Goal: Task Accomplishment & Management: Use online tool/utility

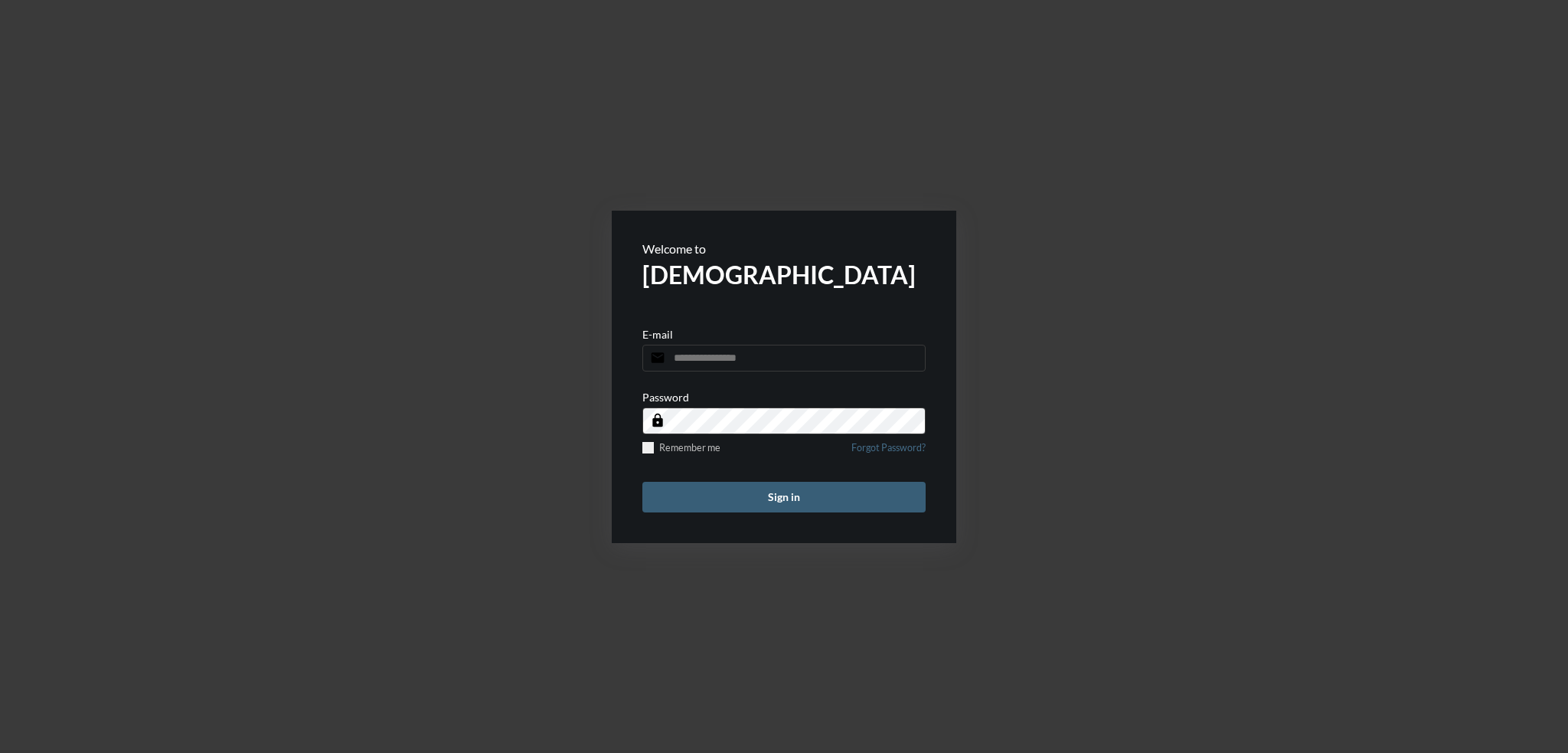
click at [768, 362] on input "email" at bounding box center [784, 357] width 284 height 26
click at [796, 359] on input "email" at bounding box center [784, 357] width 284 height 26
type input "**********"
click at [643, 481] on button "Sign in" at bounding box center [784, 497] width 284 height 30
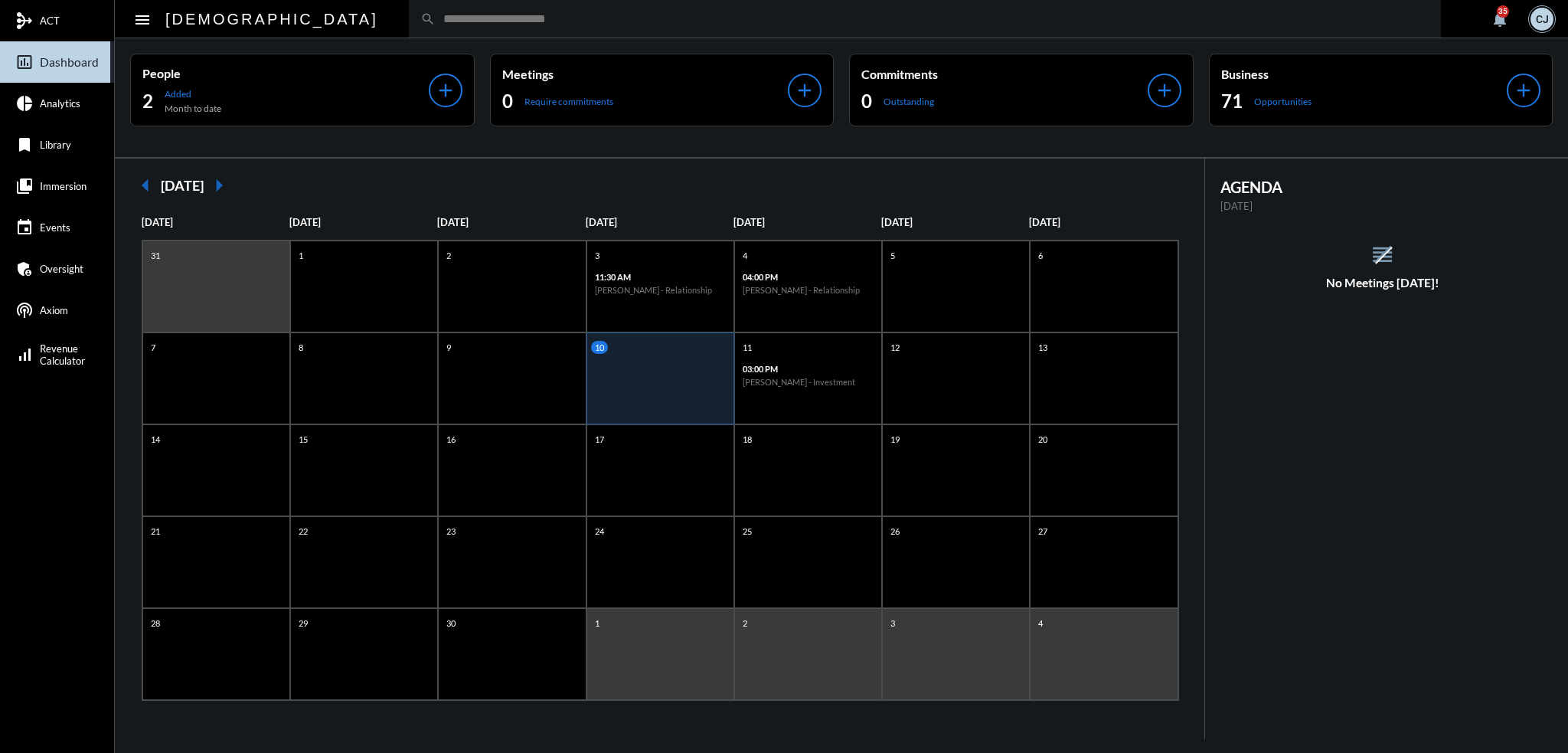
click at [508, 12] on input "text" at bounding box center [933, 18] width 994 height 13
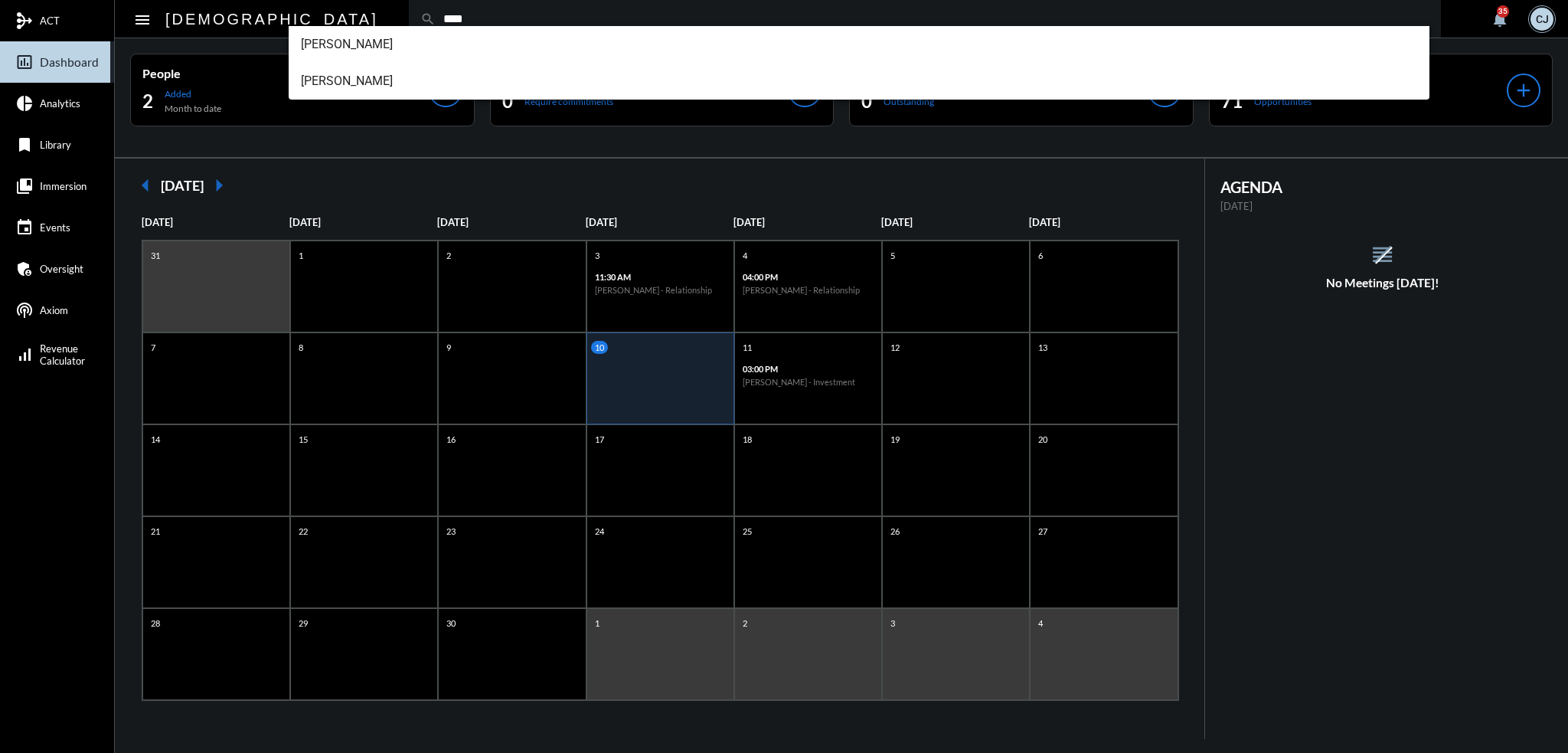
type input "****"
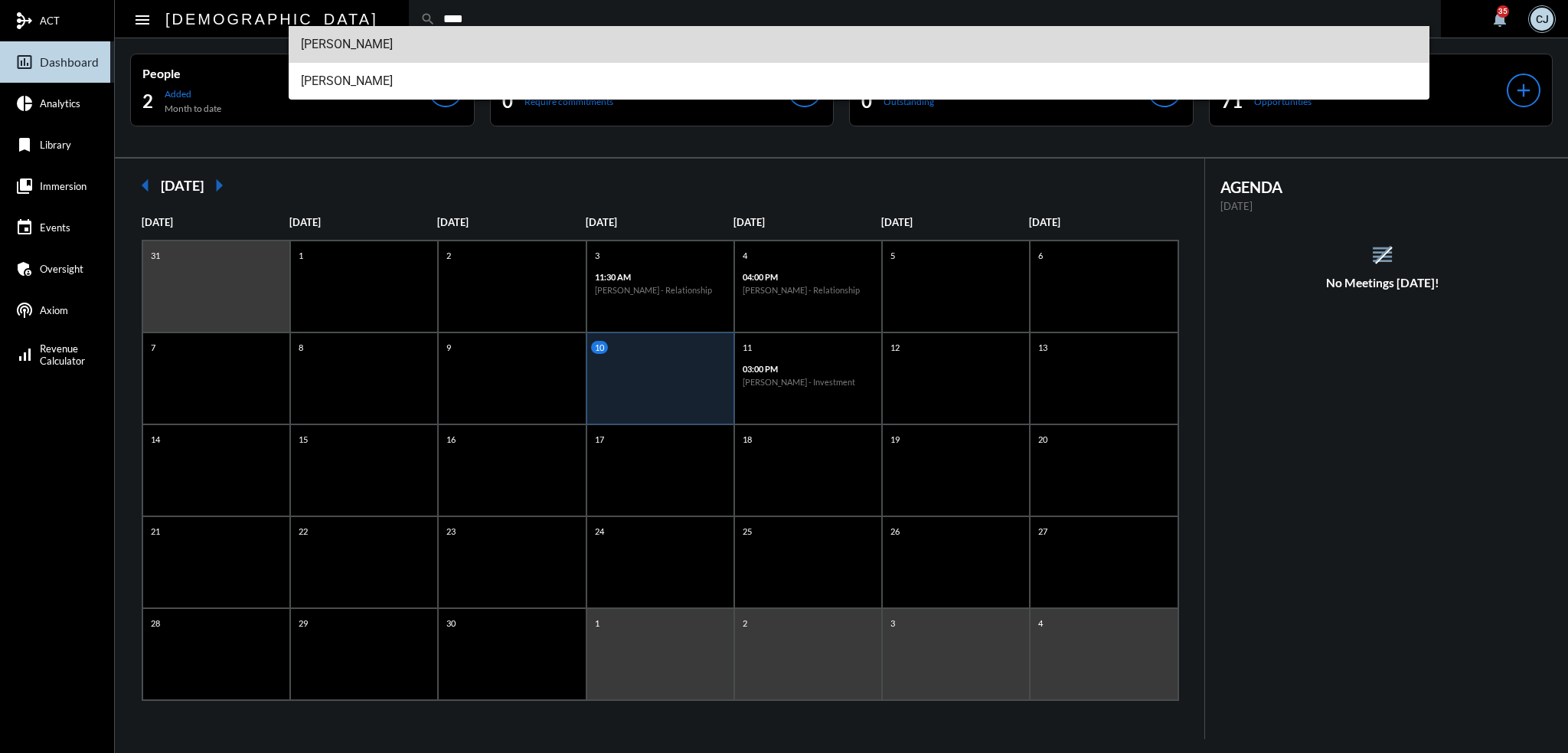
click at [365, 42] on span "Jenny Vargas" at bounding box center [860, 44] width 1117 height 37
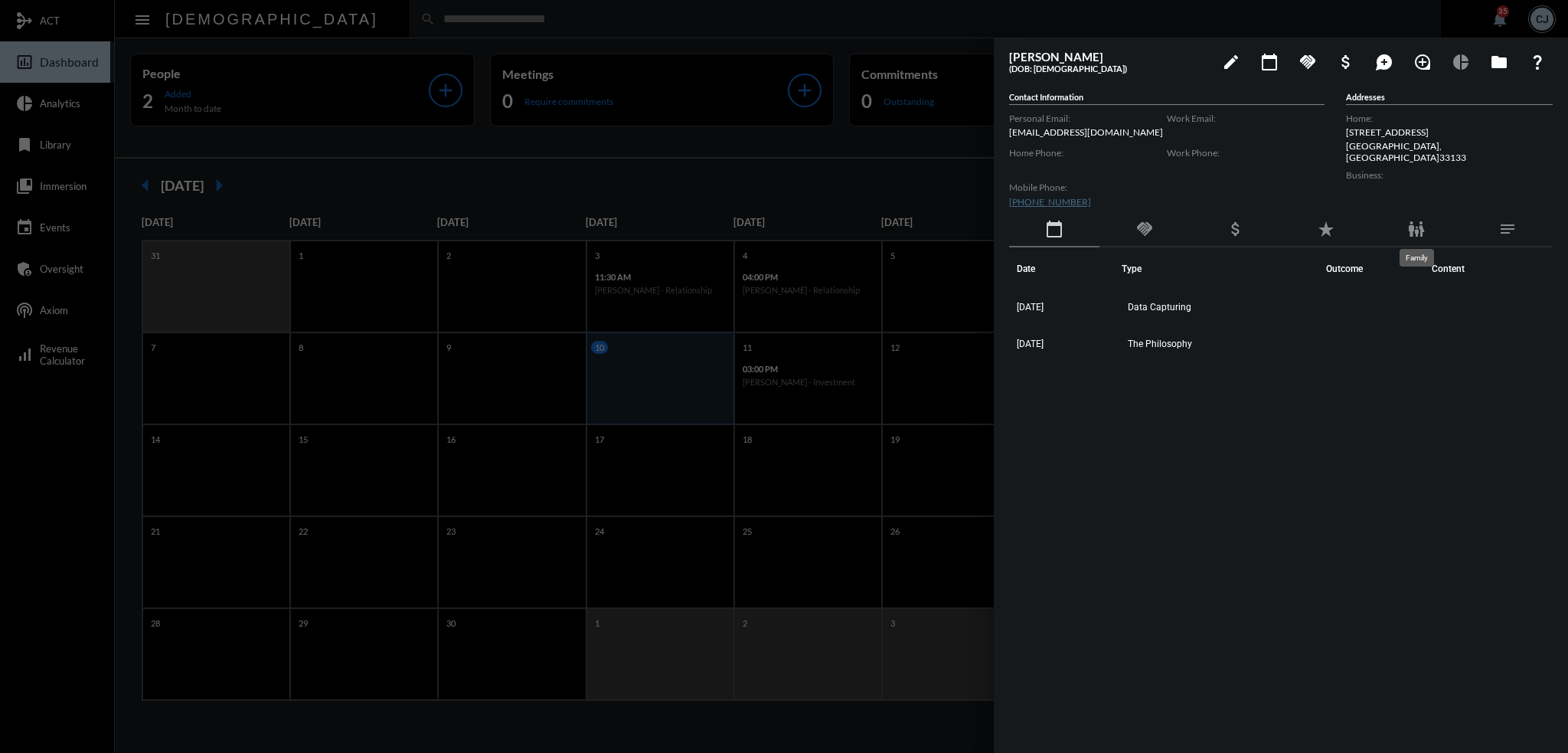
click at [1418, 228] on mat-icon "family_restroom" at bounding box center [1417, 228] width 18 height 18
click at [351, 16] on div at bounding box center [784, 376] width 1568 height 753
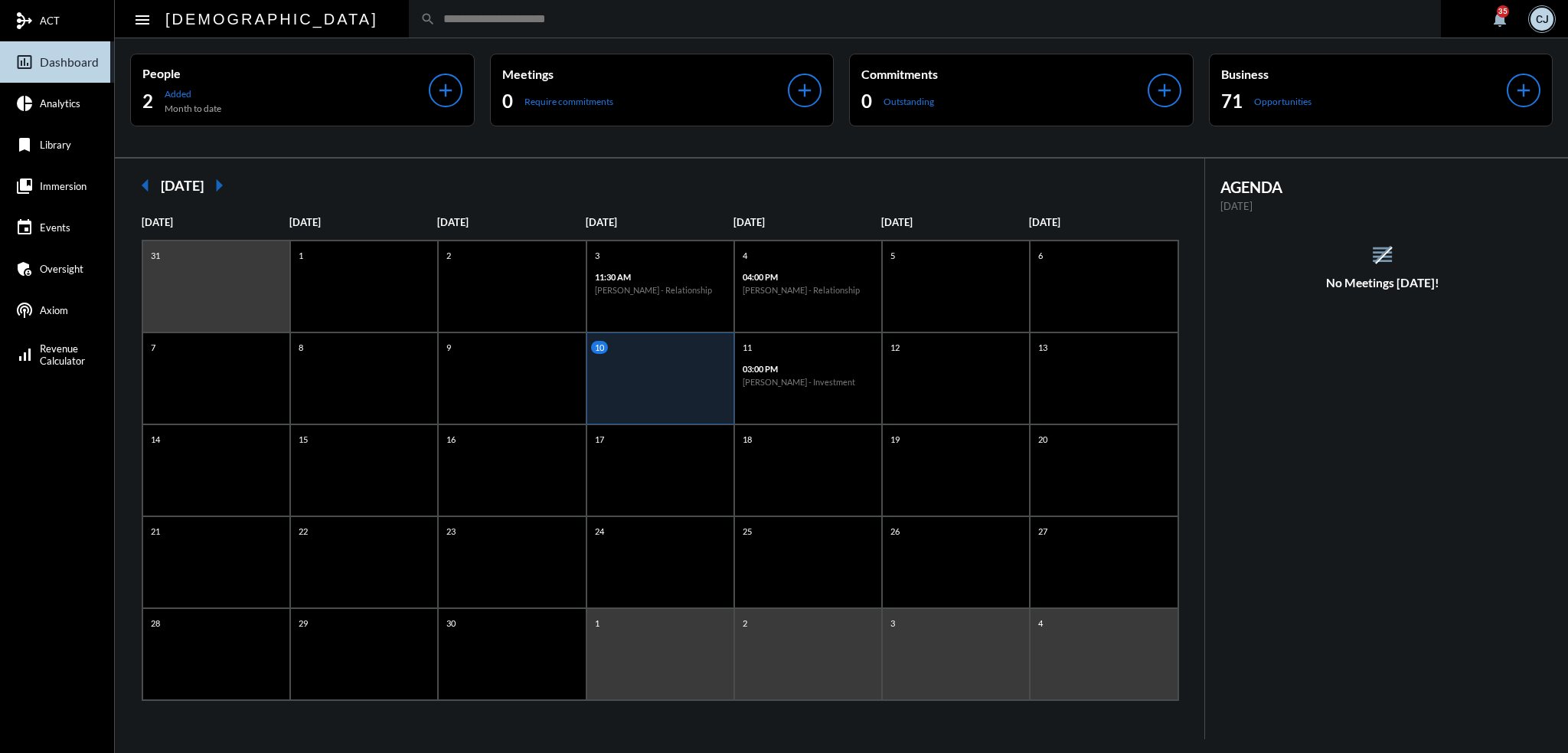
click at [436, 16] on input "text" at bounding box center [933, 18] width 994 height 13
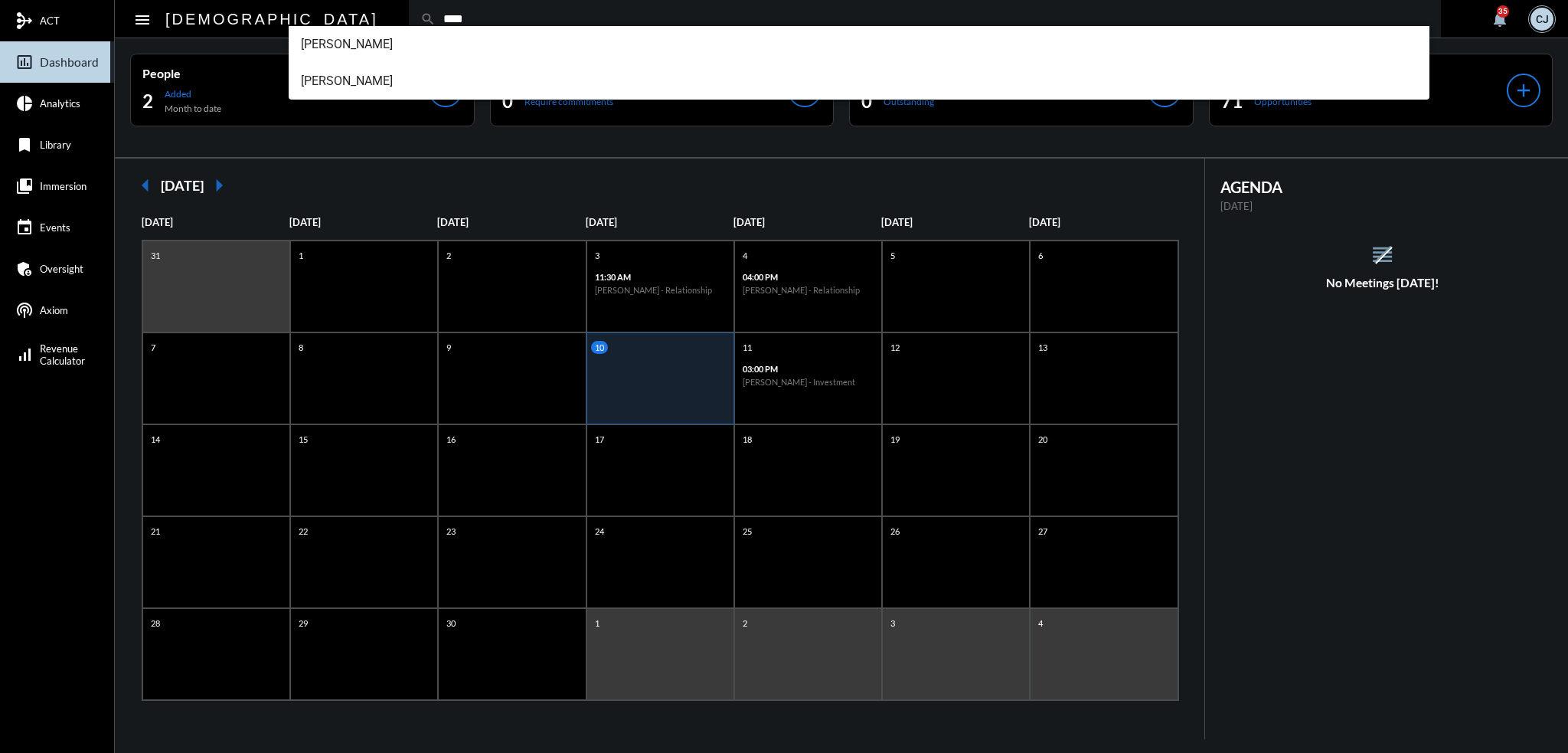
type input "****"
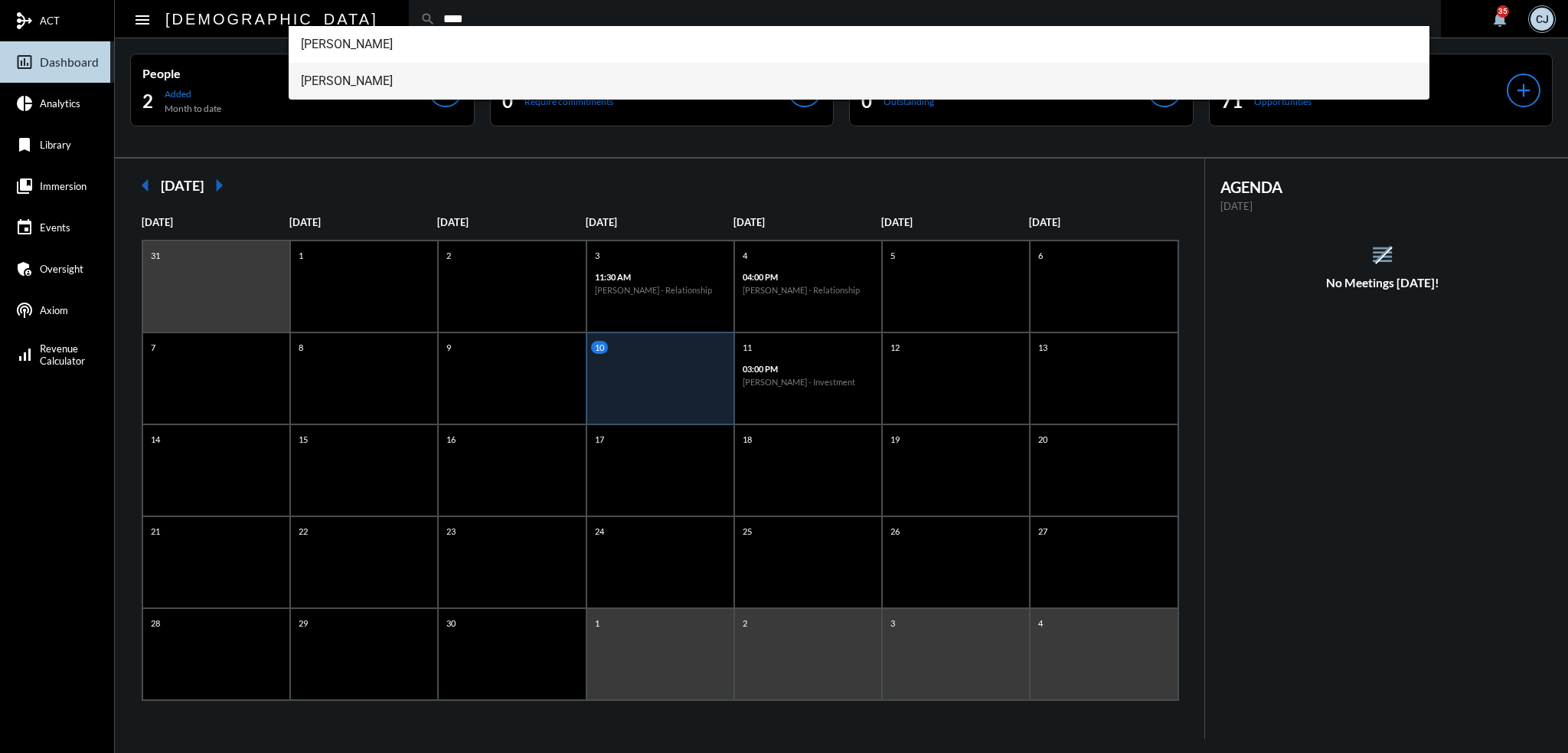
click at [353, 79] on span "Obed Vargas" at bounding box center [860, 81] width 1117 height 37
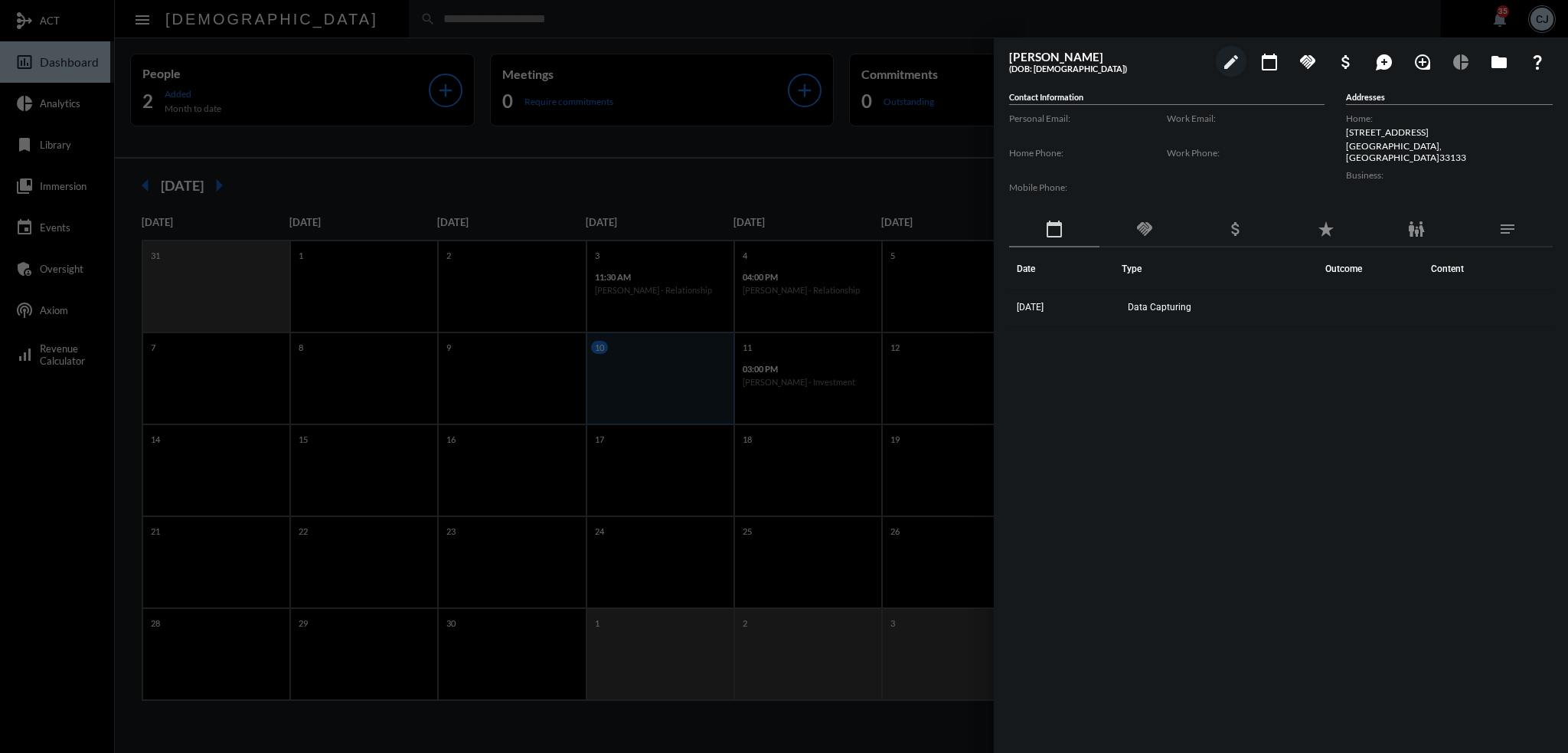
click at [1412, 216] on div "family_restroom" at bounding box center [1417, 230] width 91 height 35
click at [1054, 303] on span "Jenny Vargas" at bounding box center [1051, 307] width 70 height 10
click at [1426, 228] on mat-icon "family_restroom" at bounding box center [1417, 228] width 18 height 18
click at [320, 11] on div at bounding box center [784, 376] width 1568 height 753
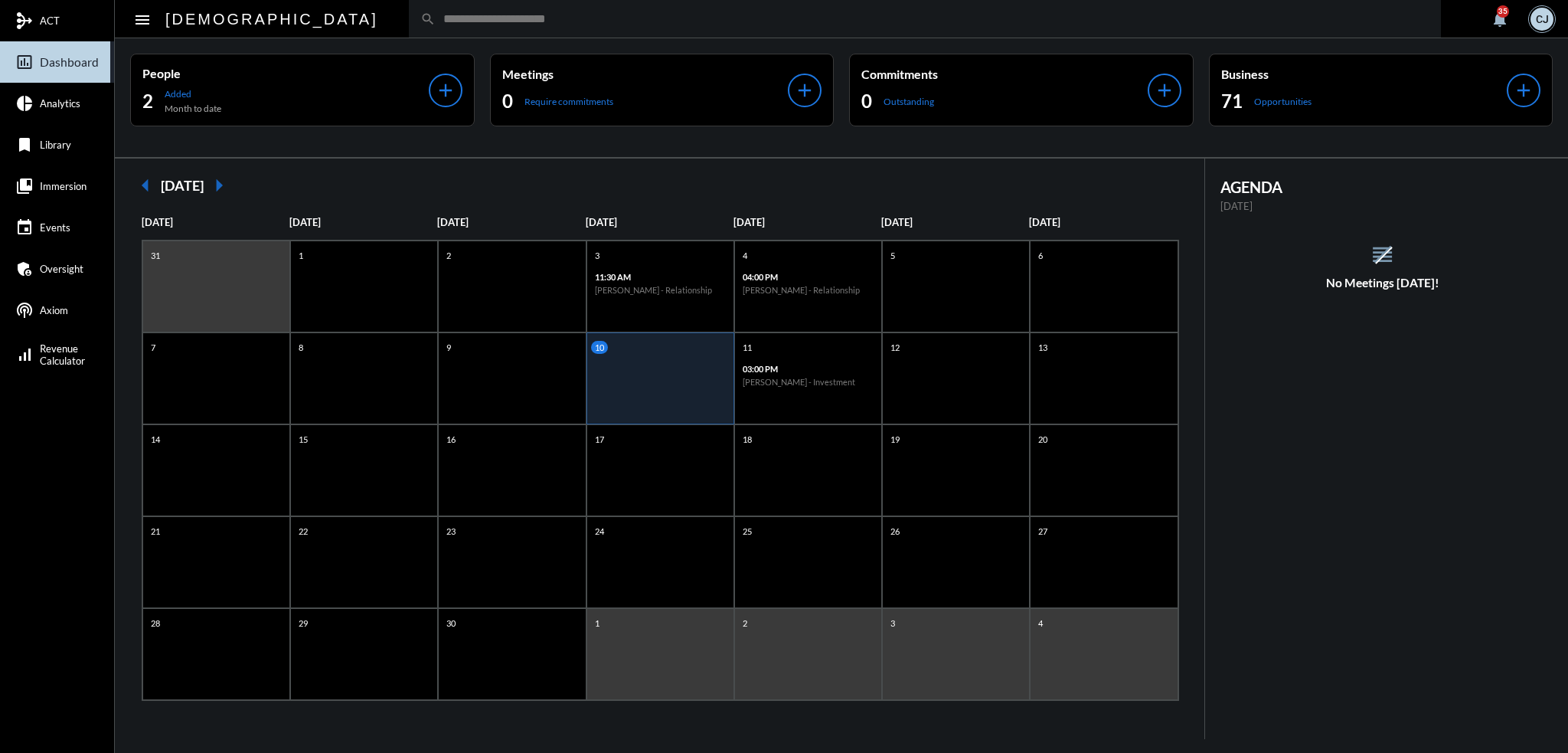
click at [588, 14] on input "text" at bounding box center [933, 18] width 994 height 13
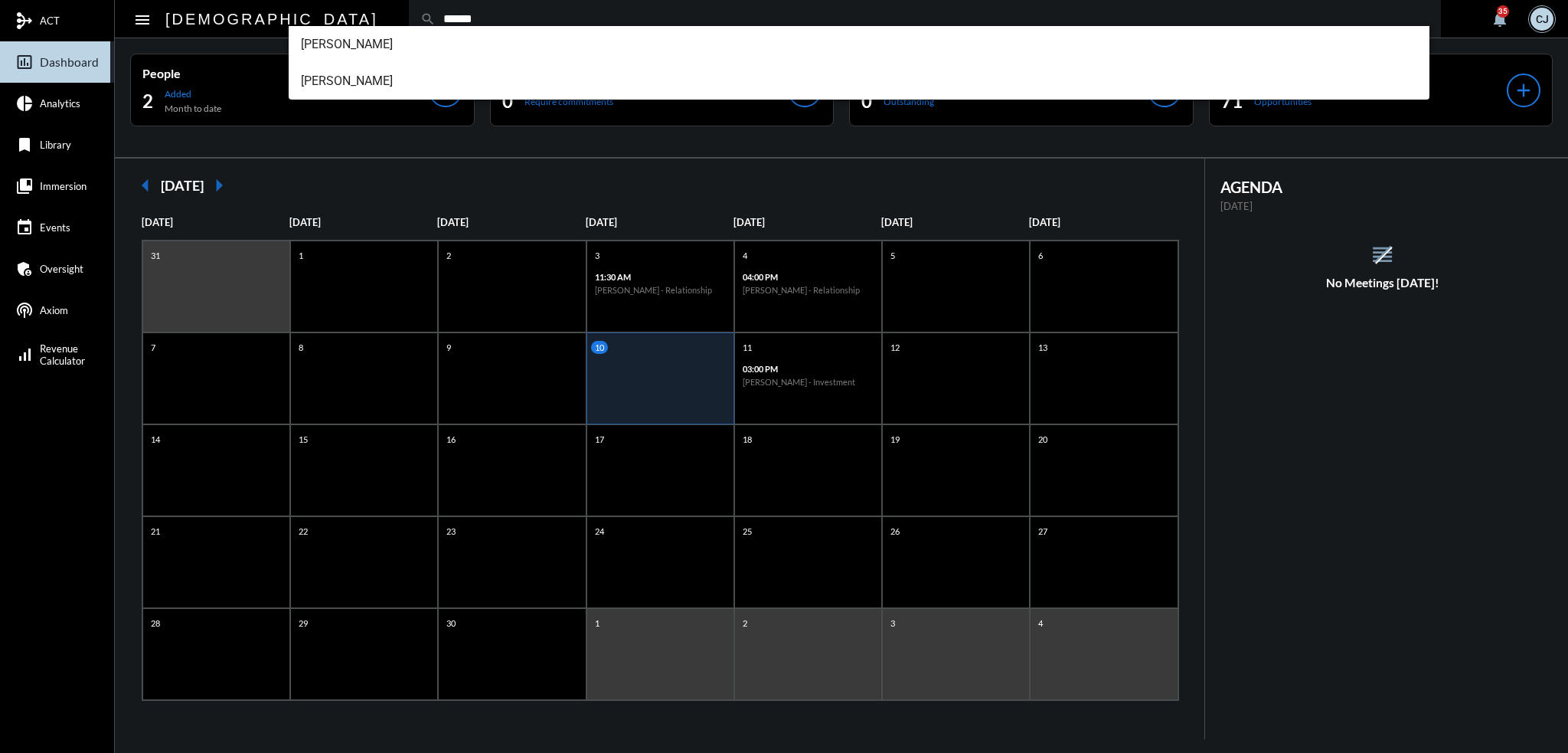
type input "******"
click at [398, 42] on span "Jenny Vargas" at bounding box center [860, 44] width 1117 height 37
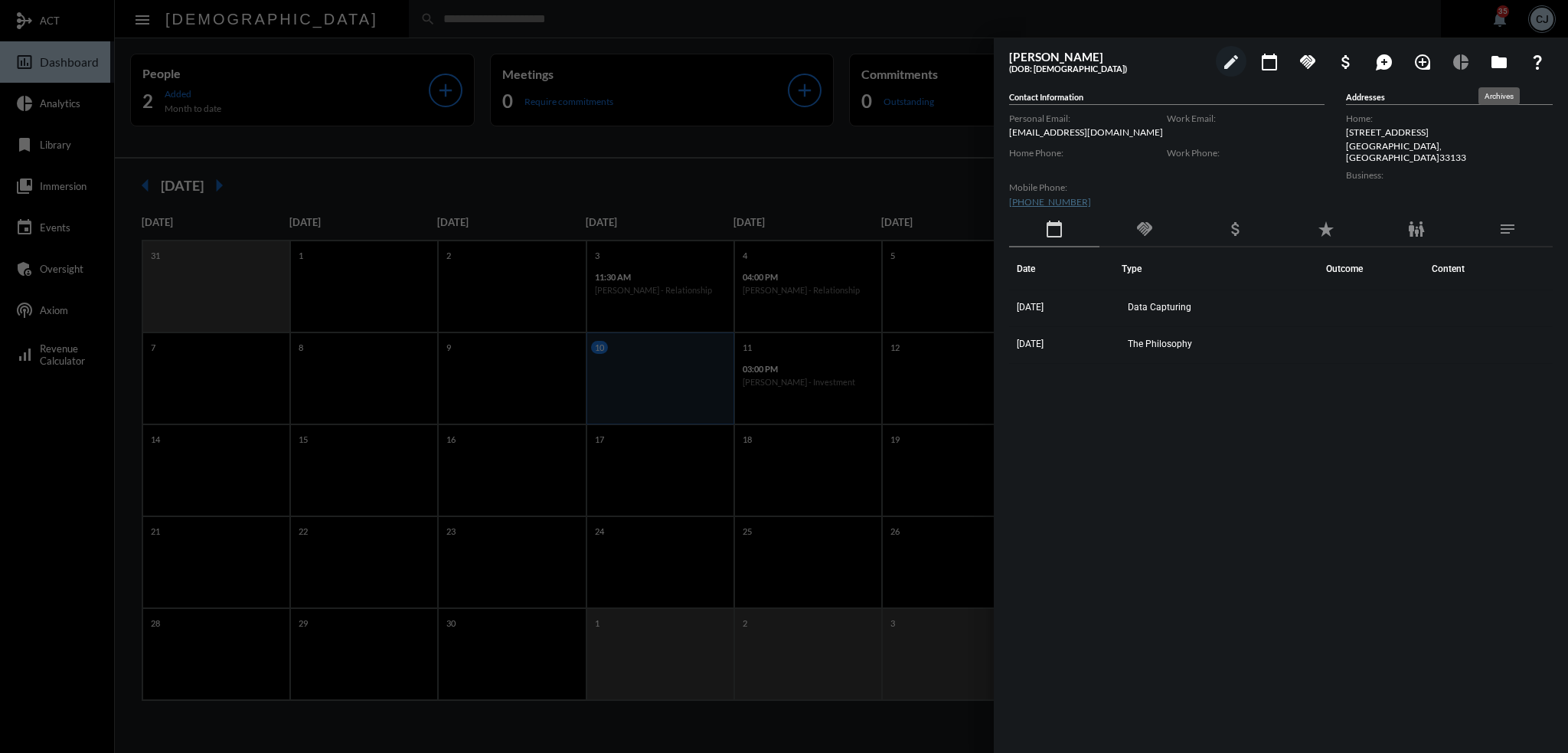
click at [1504, 58] on mat-icon "folder" at bounding box center [1499, 62] width 18 height 18
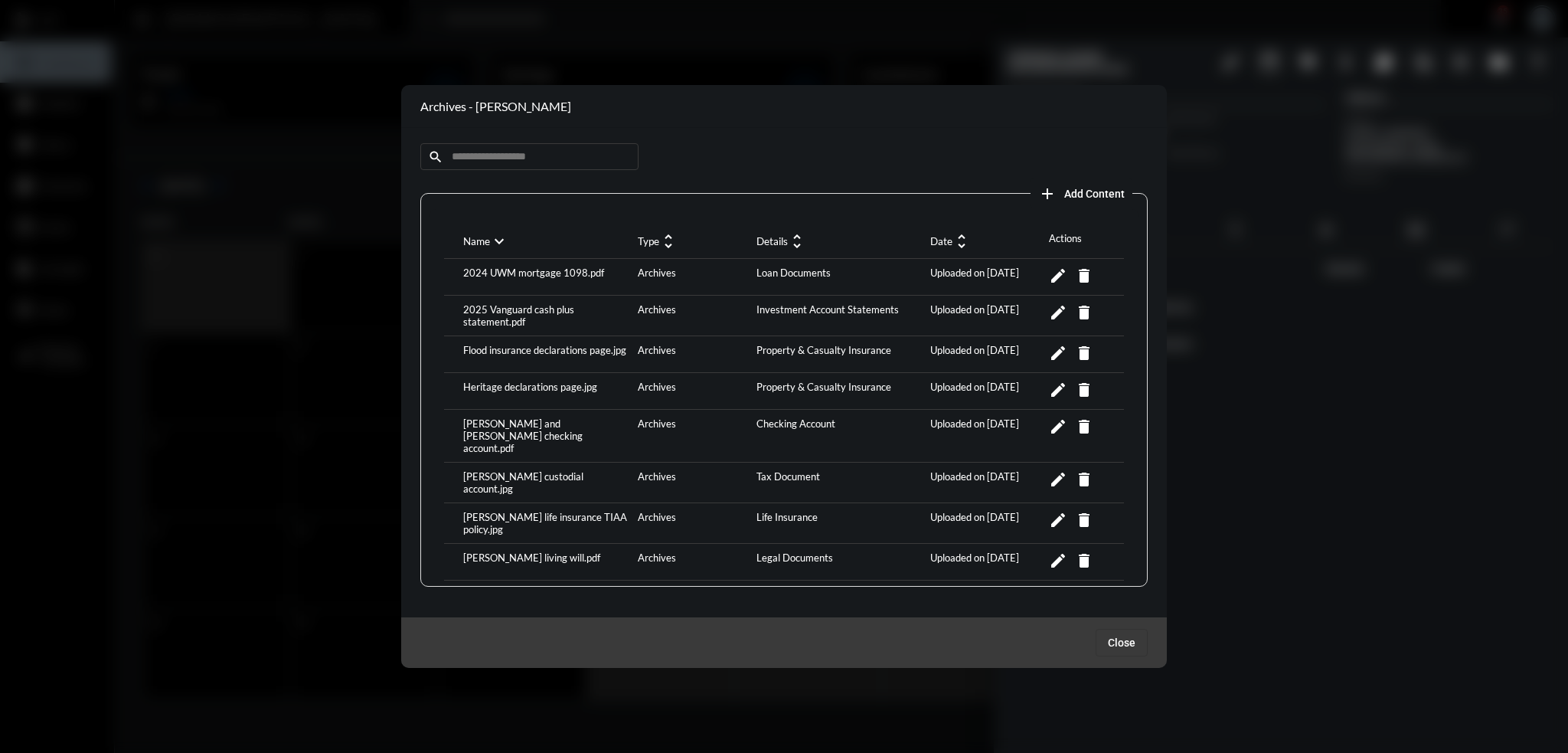
click at [1348, 352] on div at bounding box center [784, 376] width 1568 height 753
click at [1118, 636] on span "Close" at bounding box center [1122, 642] width 27 height 12
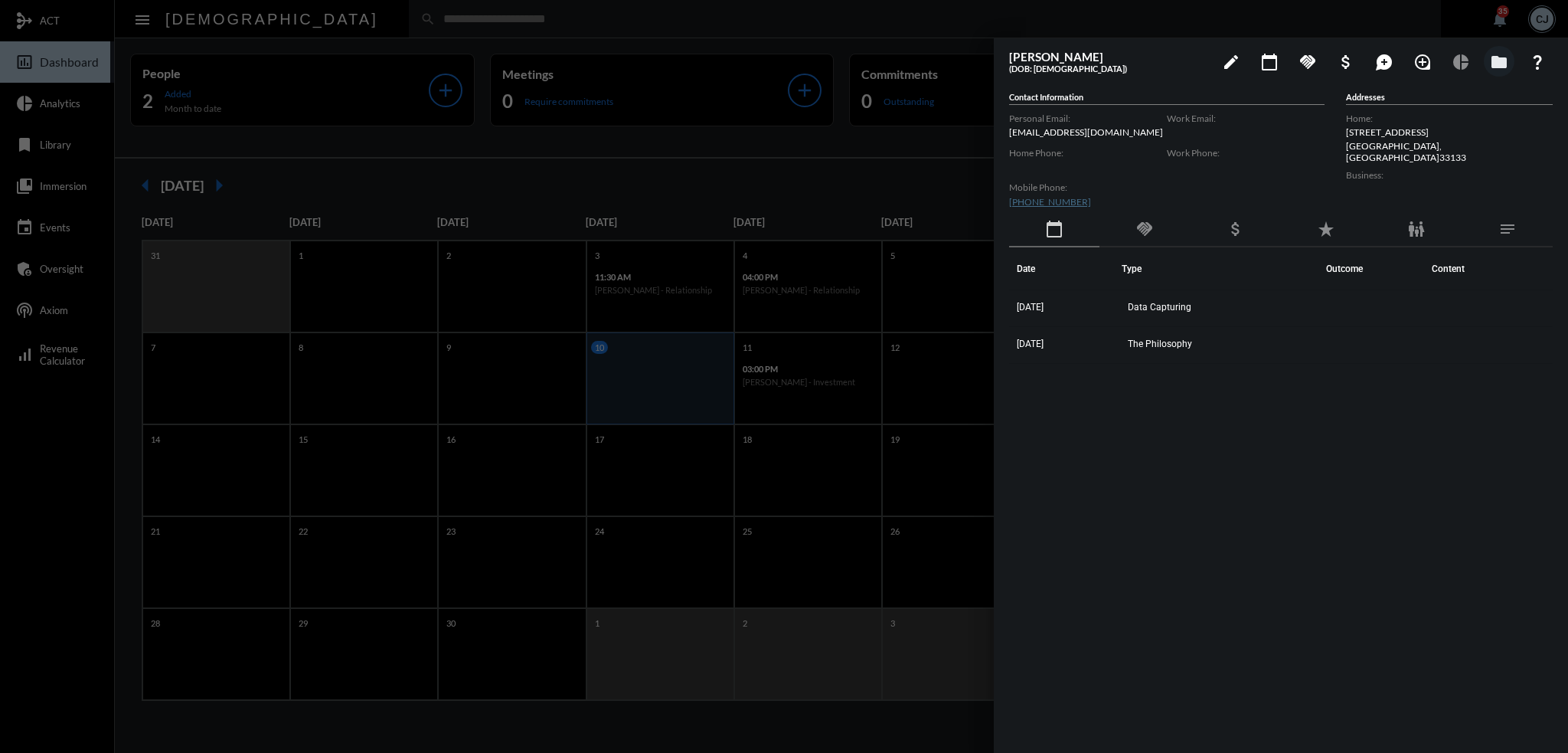
click at [555, 20] on div at bounding box center [784, 376] width 1568 height 753
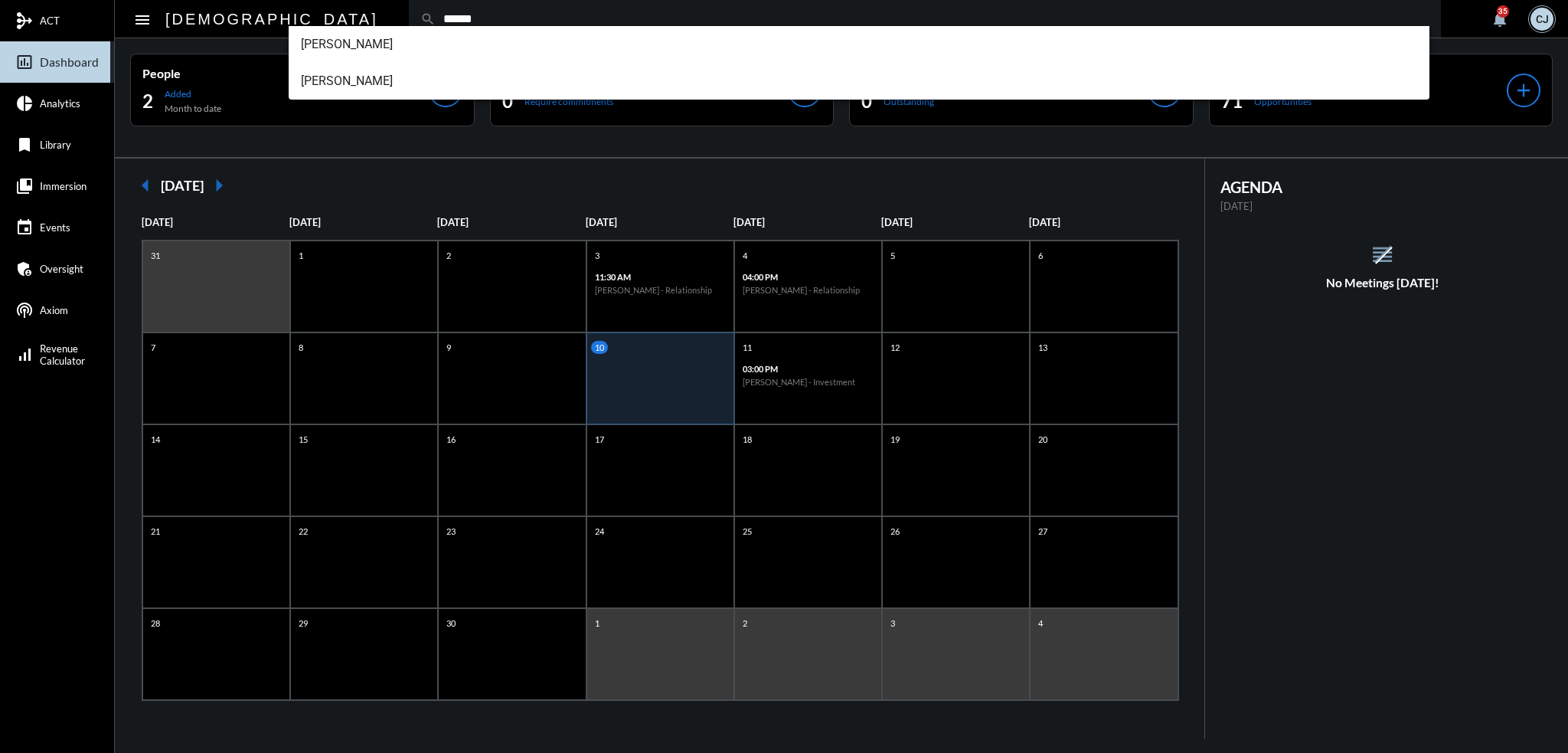
type input "******"
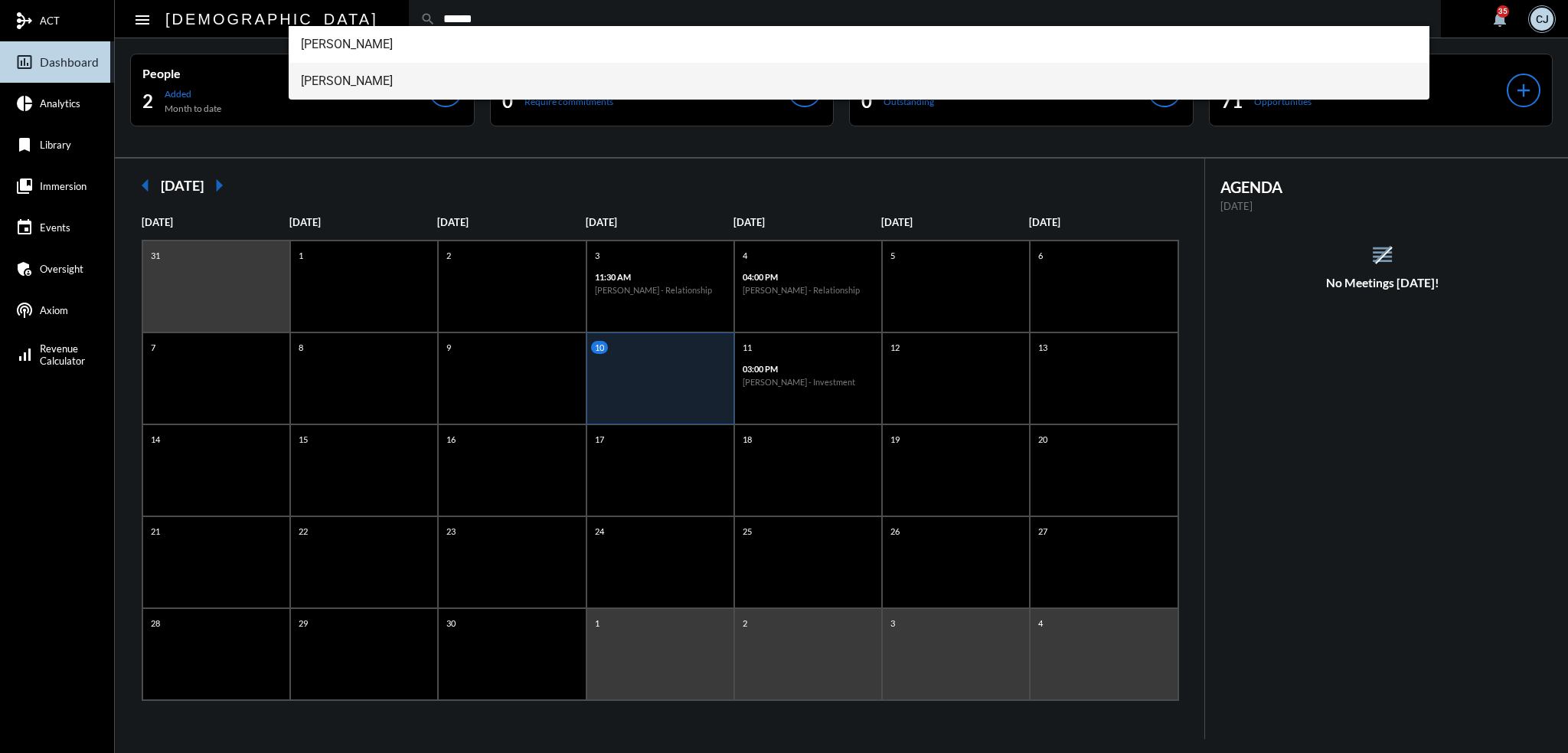
click at [325, 88] on span "Obed Vargas" at bounding box center [860, 81] width 1117 height 37
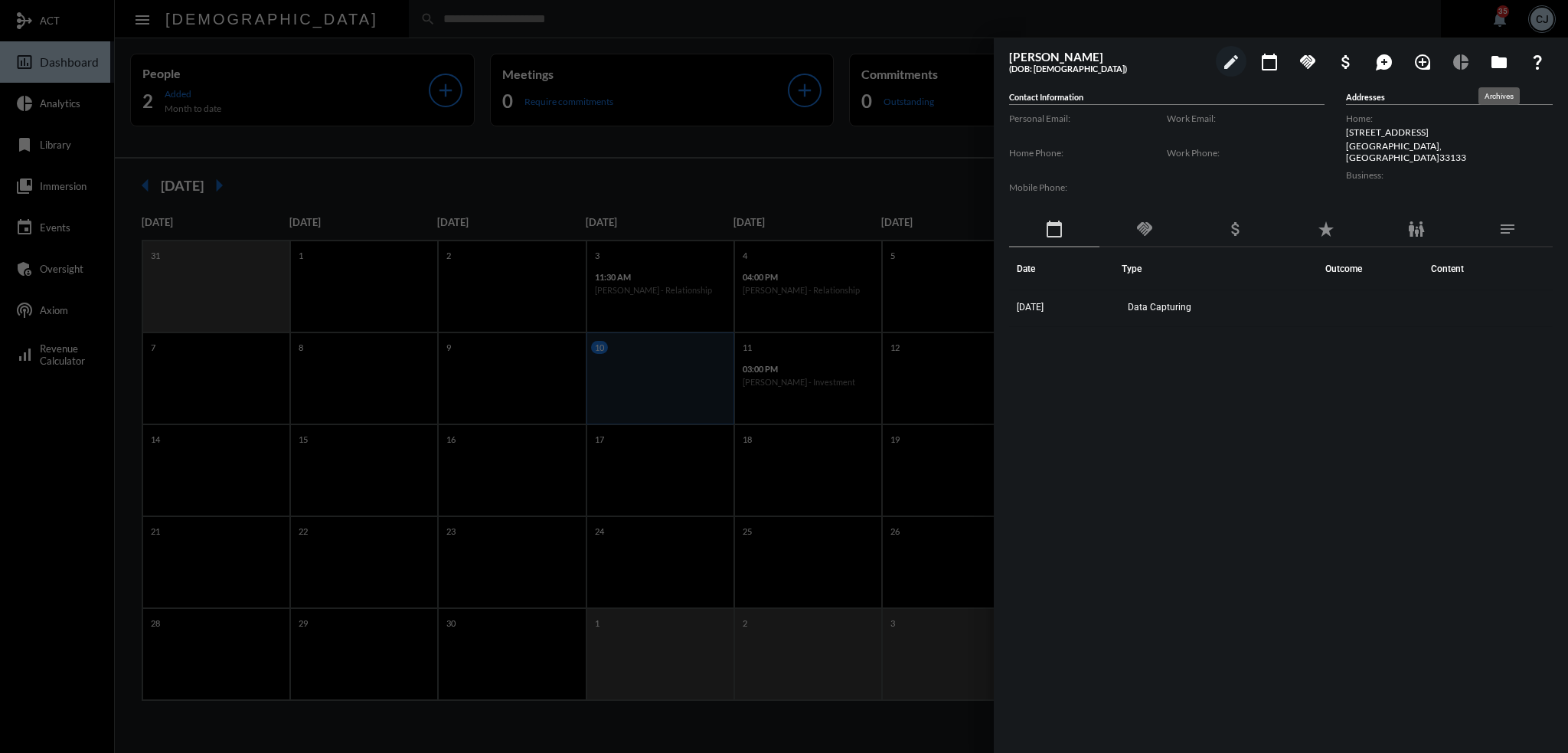
click at [1501, 58] on mat-icon "folder" at bounding box center [1499, 62] width 18 height 18
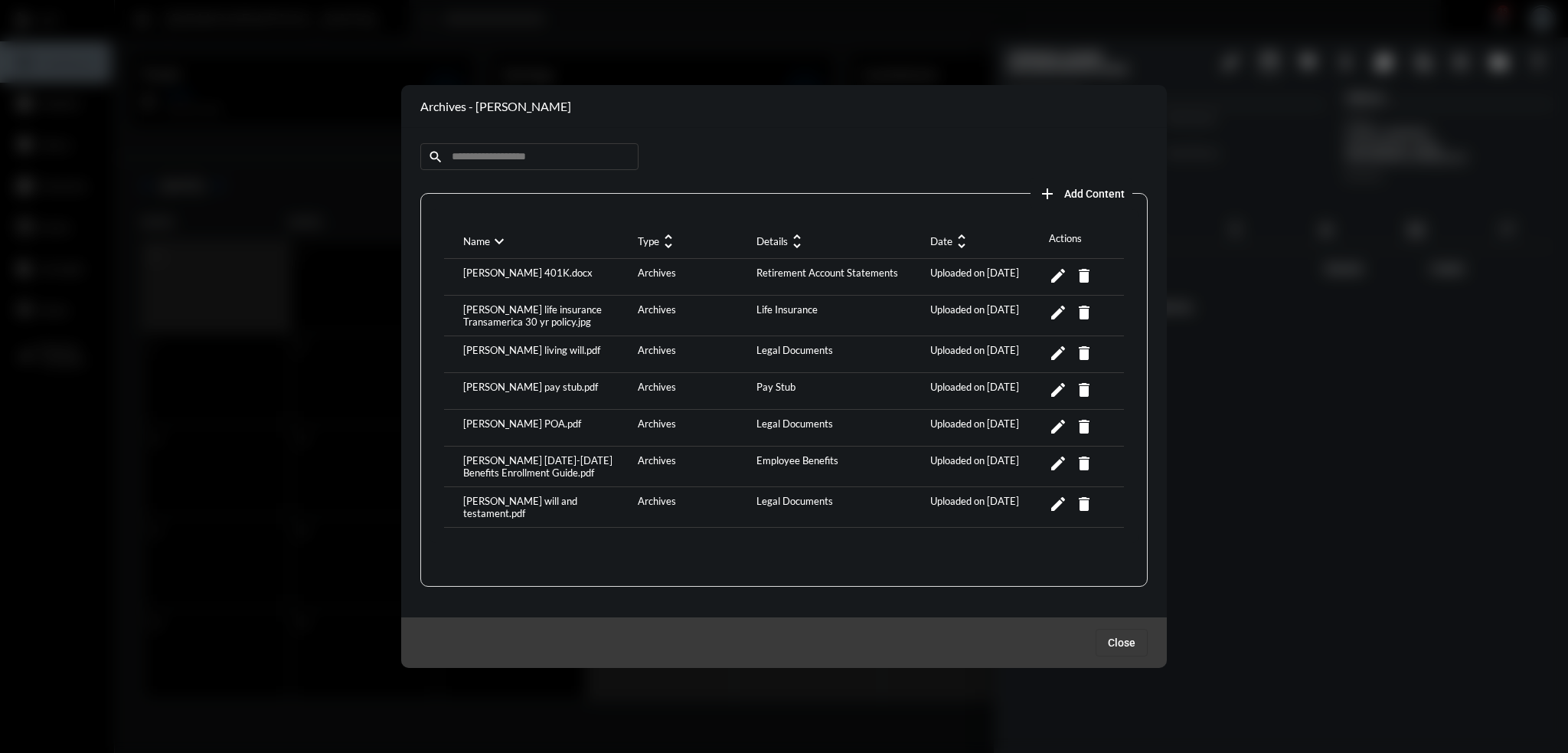
click at [220, 409] on div at bounding box center [784, 376] width 1568 height 753
click at [1115, 642] on span "Close" at bounding box center [1122, 642] width 27 height 12
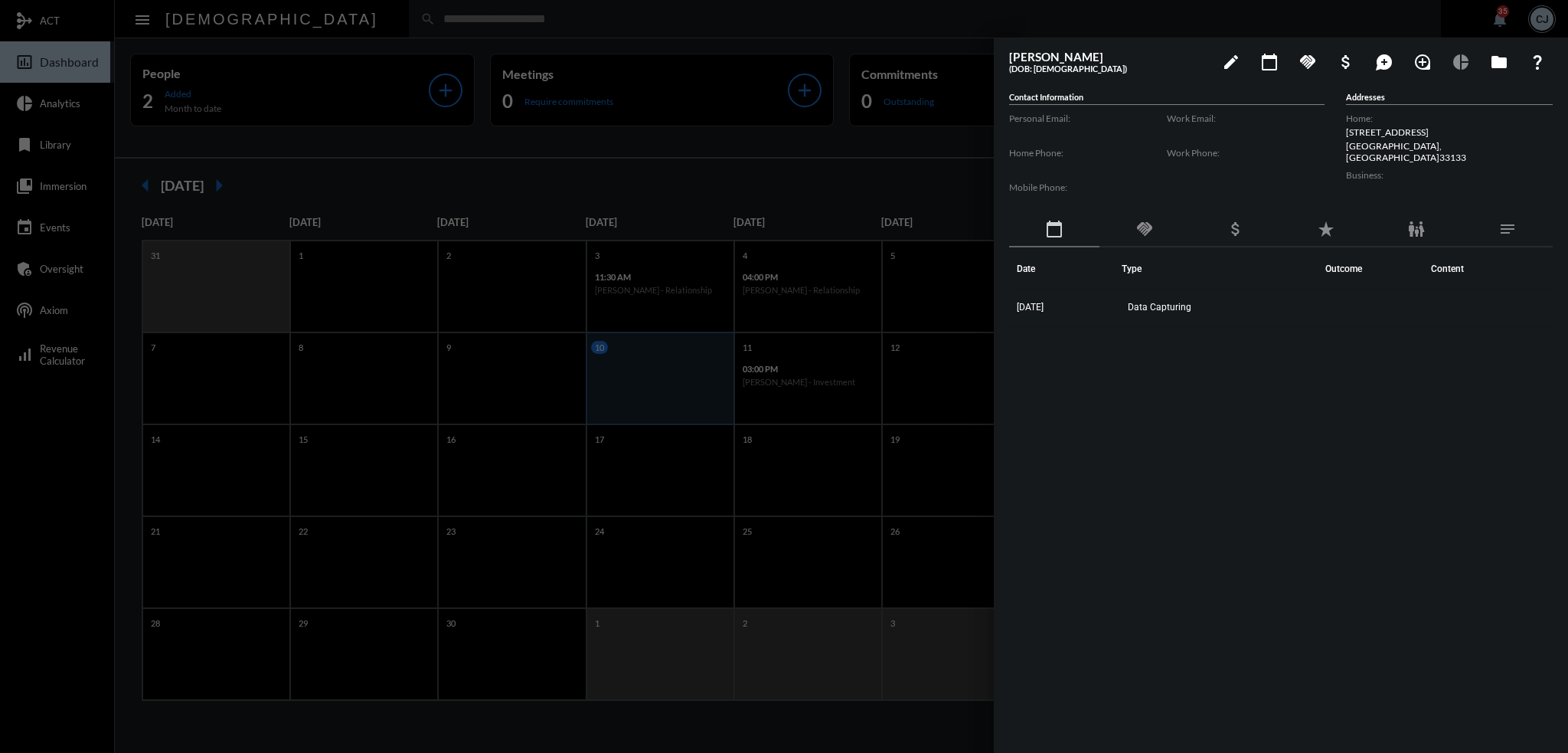
click at [676, 151] on div at bounding box center [784, 376] width 1568 height 753
